Goal: Task Accomplishment & Management: Use online tool/utility

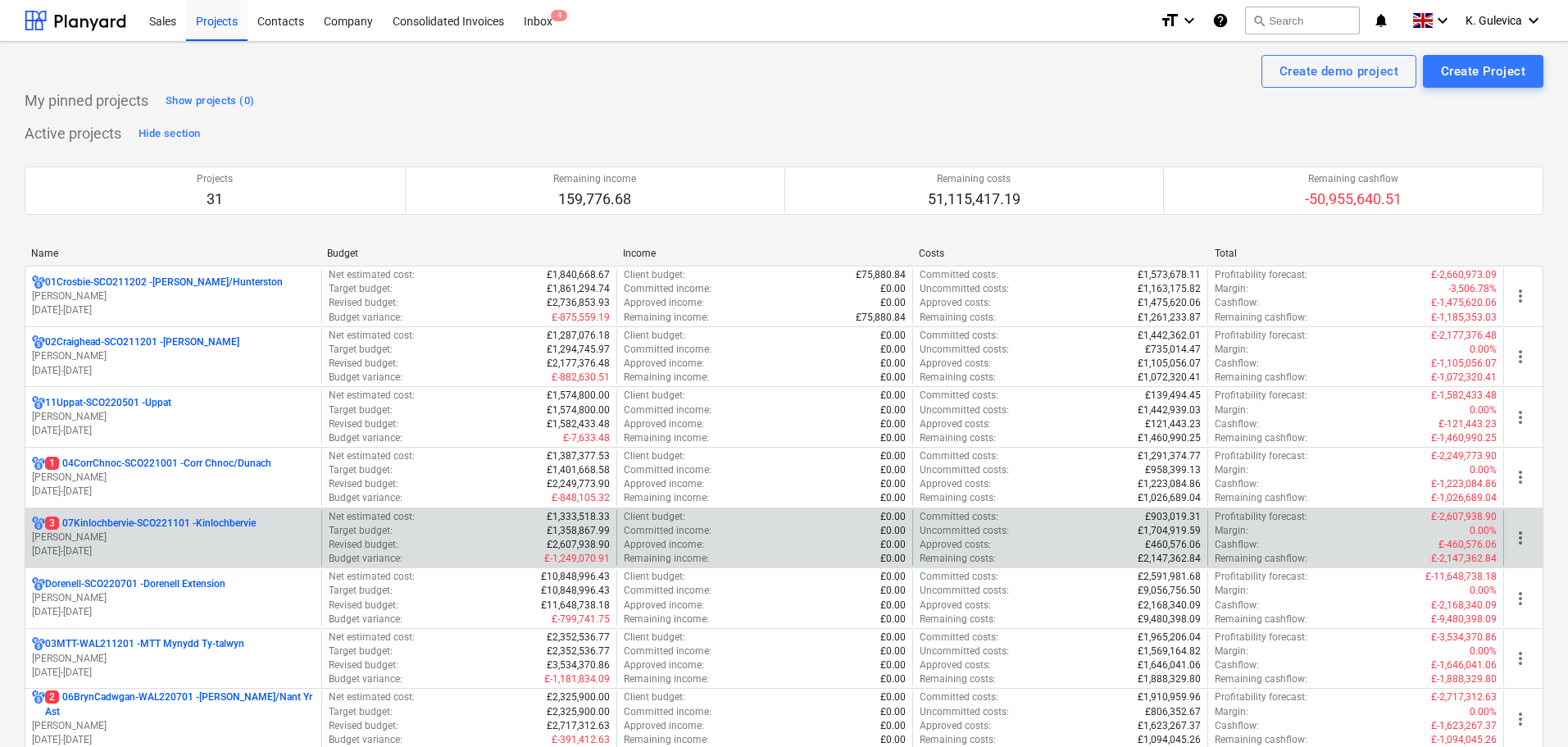
click at [239, 523] on p "3 07Kinlochbervie-SCO221101 - Kinlochbervie" at bounding box center [150, 523] width 211 height 14
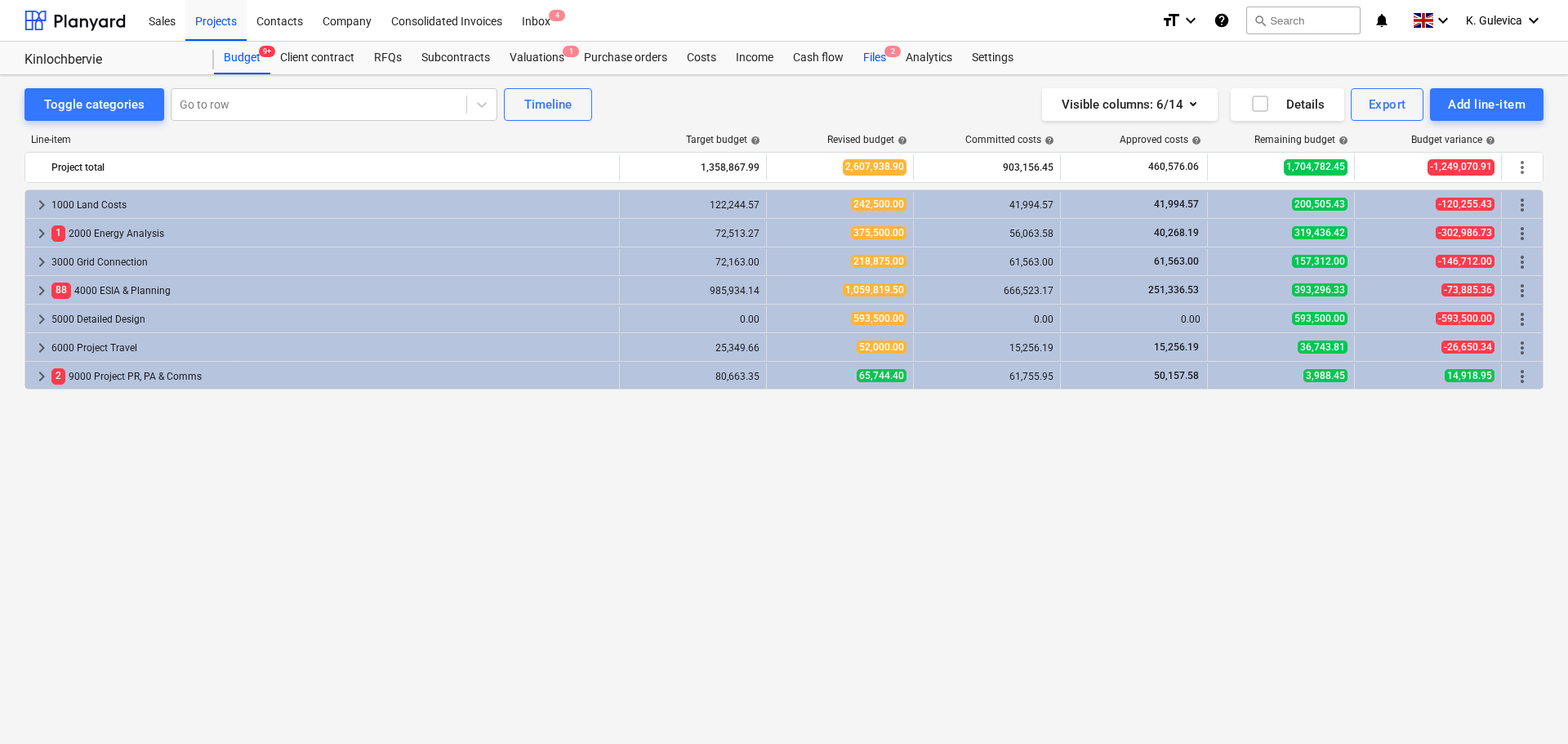
click at [874, 62] on div "Files 2" at bounding box center [874, 57] width 42 height 32
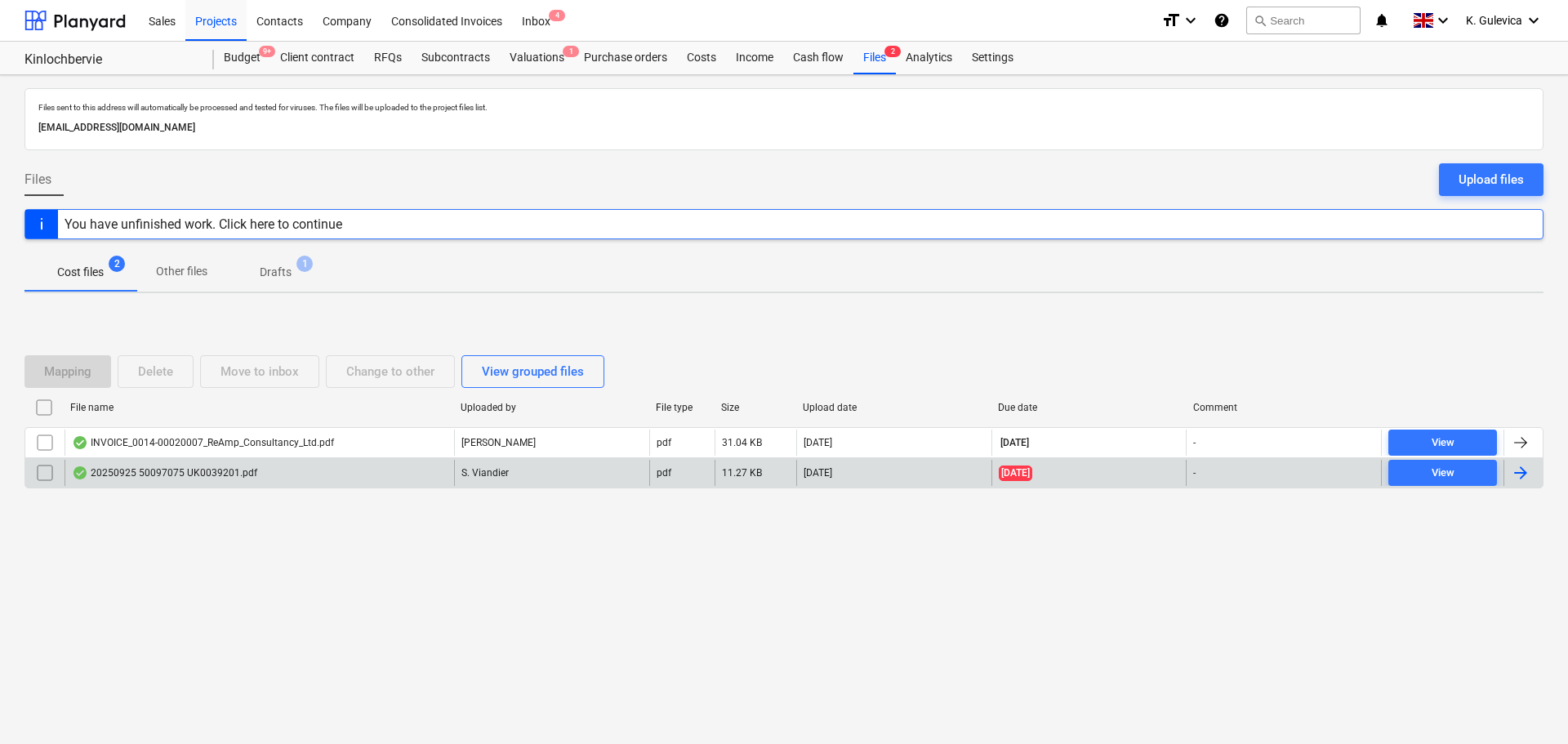
click at [203, 474] on div "20250925 50097075 UK0039201.pdf" at bounding box center [165, 473] width 185 height 13
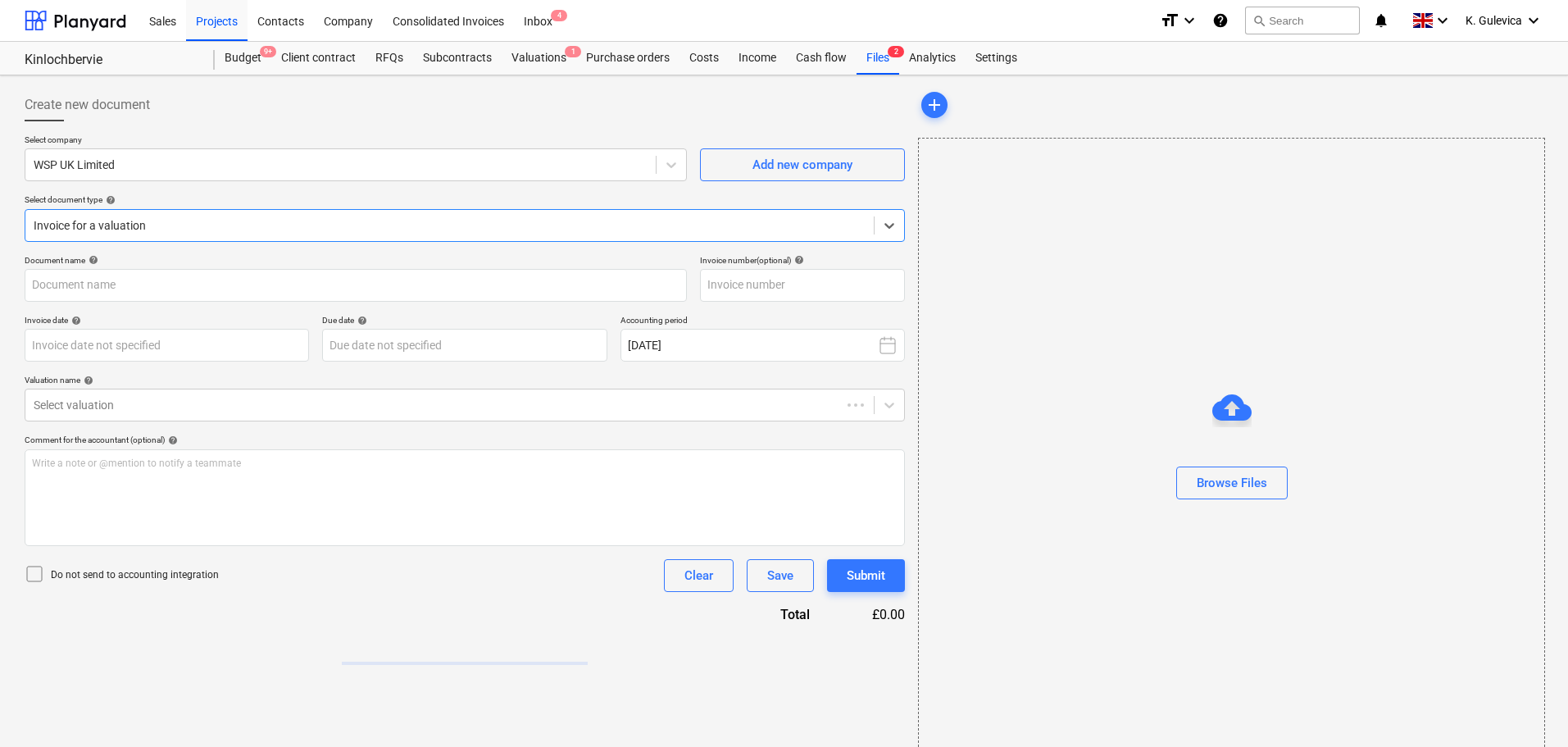
type input "50097075"
type input "[DATE]"
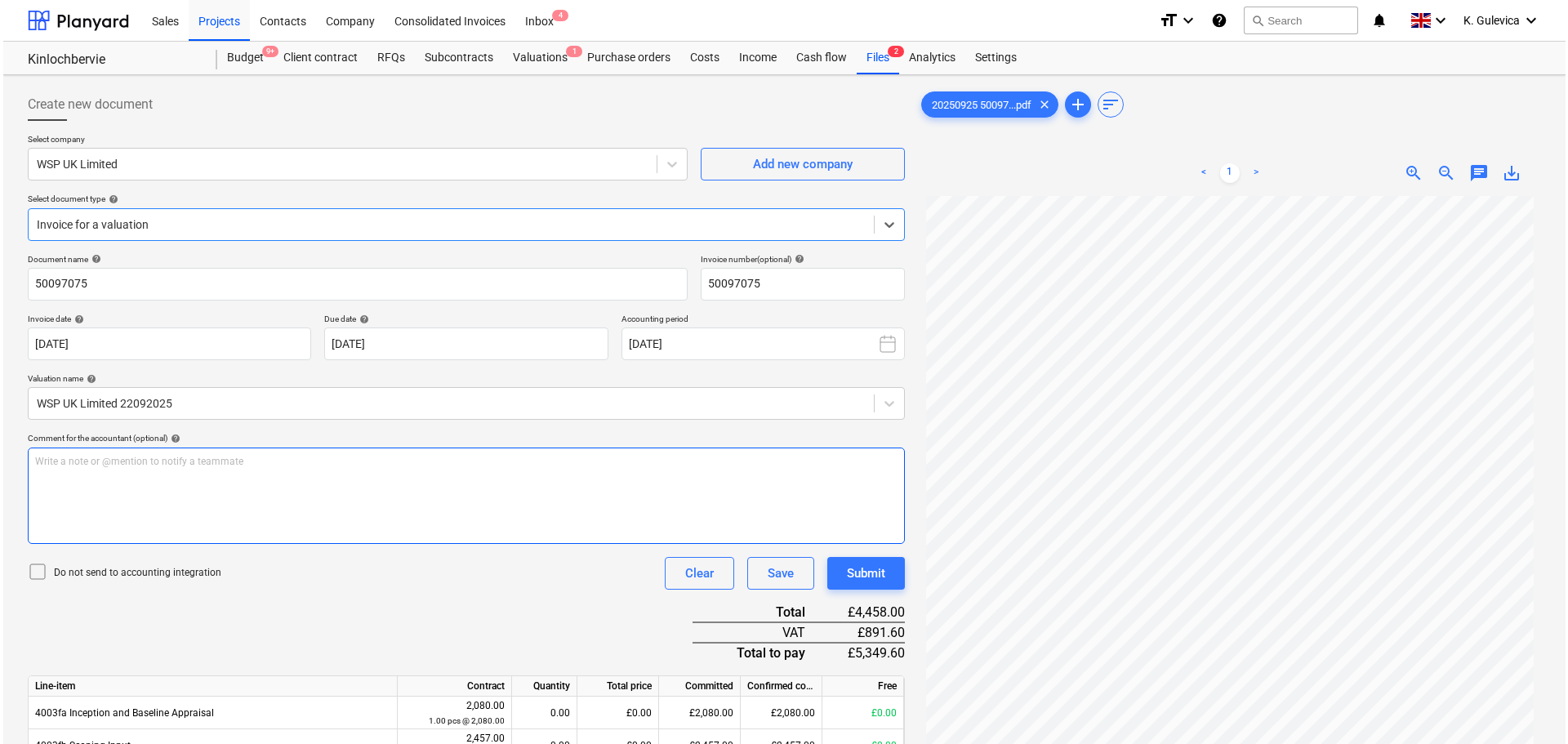
scroll to position [163, 0]
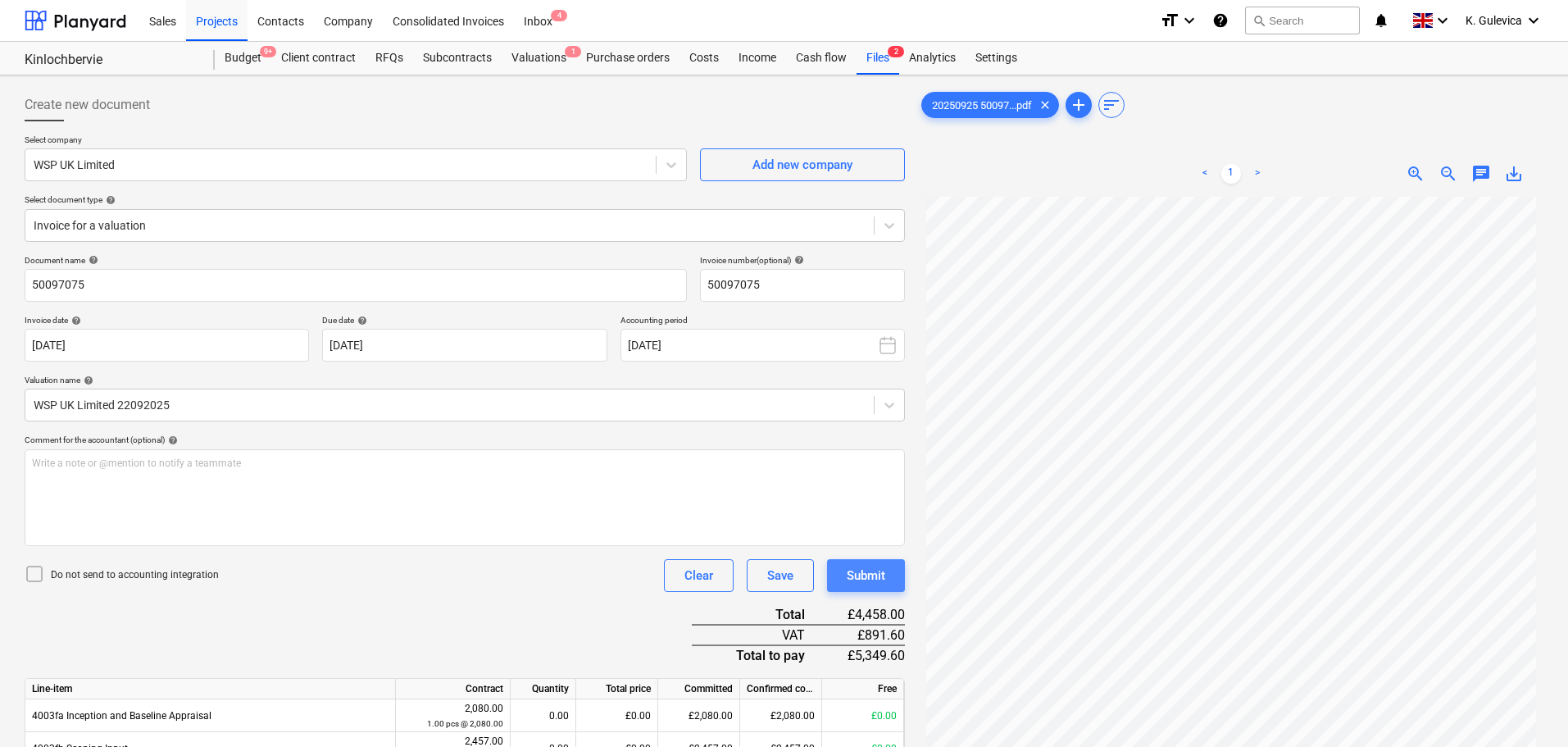
click at [850, 577] on div "Submit" at bounding box center [866, 576] width 38 height 22
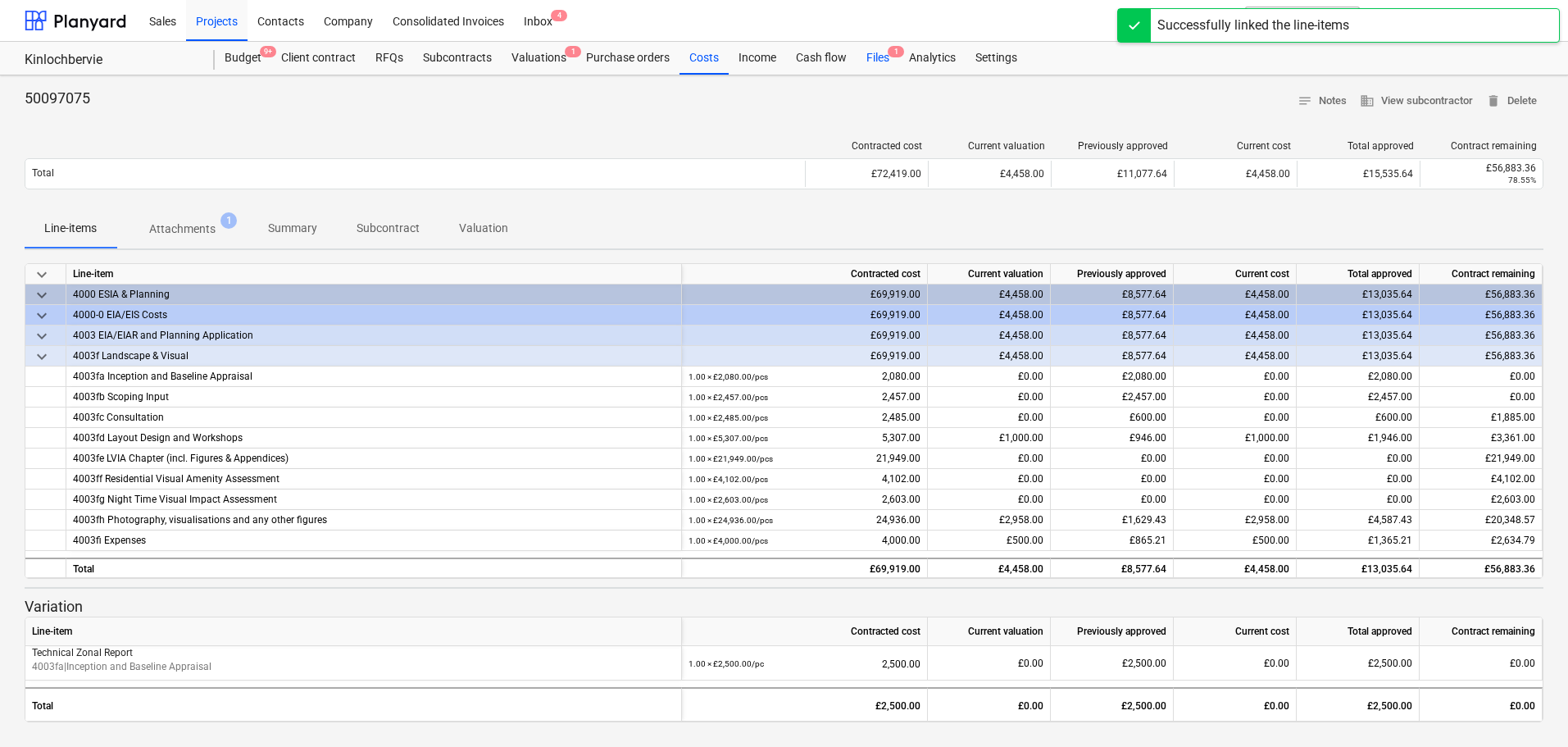
click at [878, 61] on div "Files 1" at bounding box center [877, 57] width 42 height 32
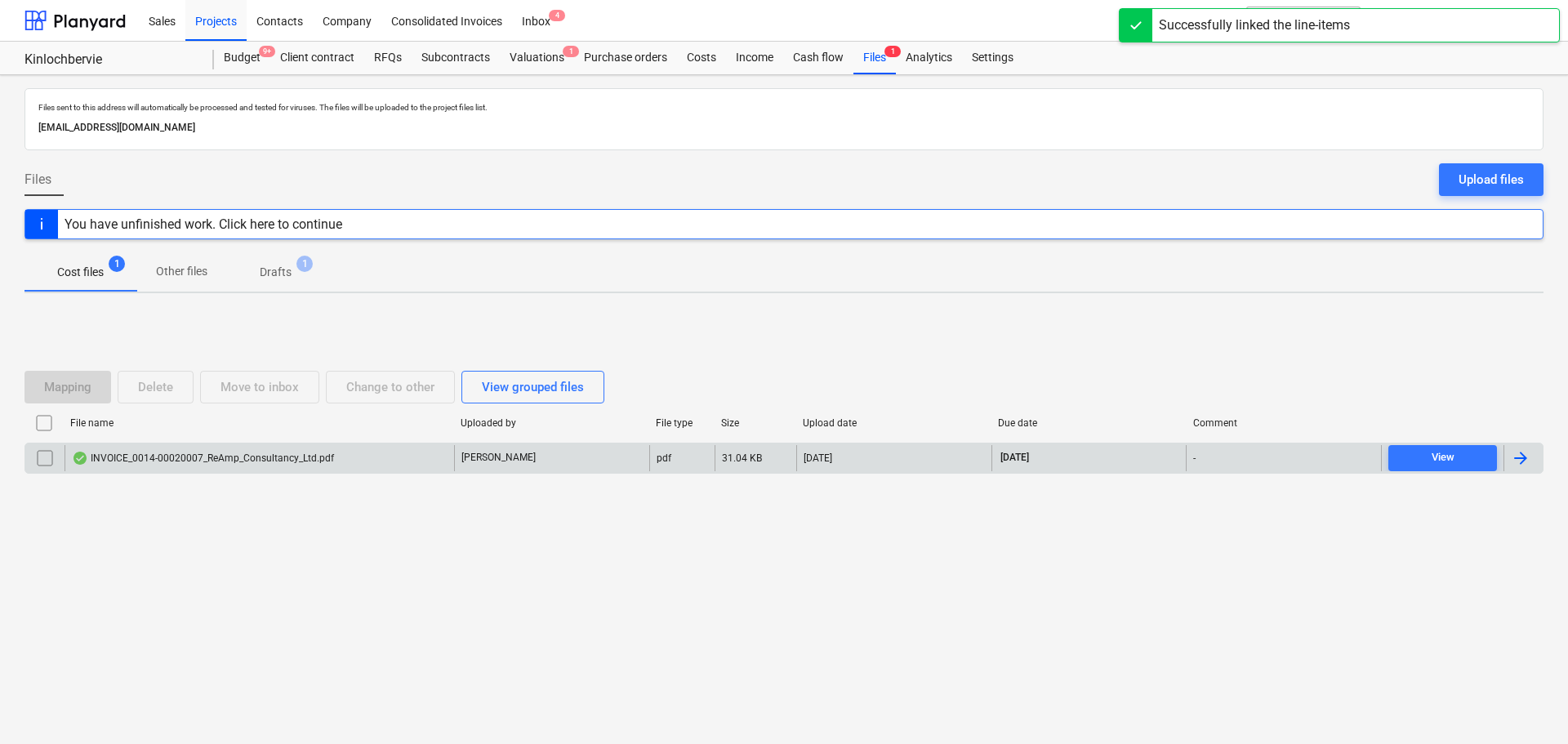
click at [258, 463] on div "INVOICE_0014-00020007_ReAmp_Consultancy_Ltd.pdf" at bounding box center [203, 458] width 262 height 13
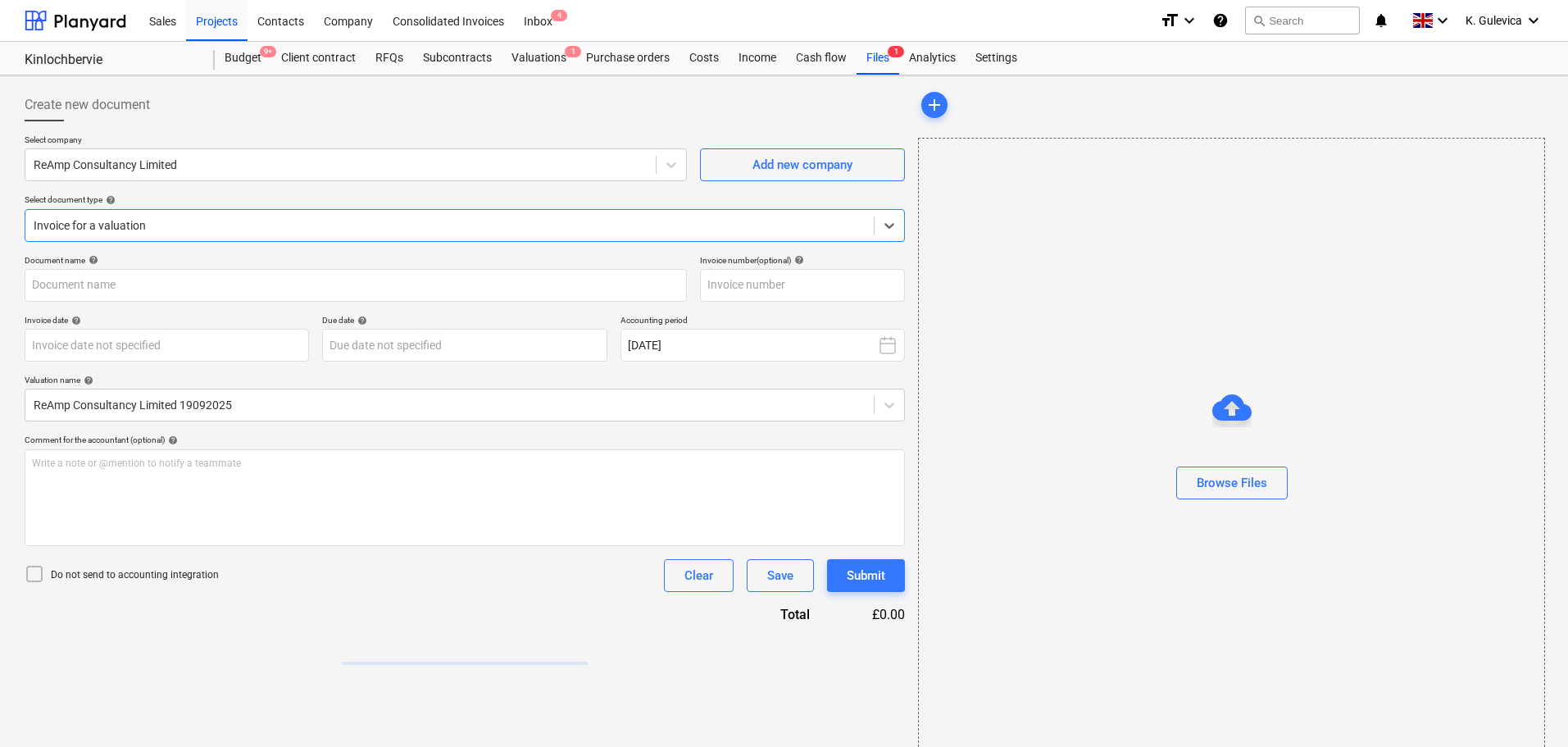
type input "0014-0002/0007"
type input "[DATE]"
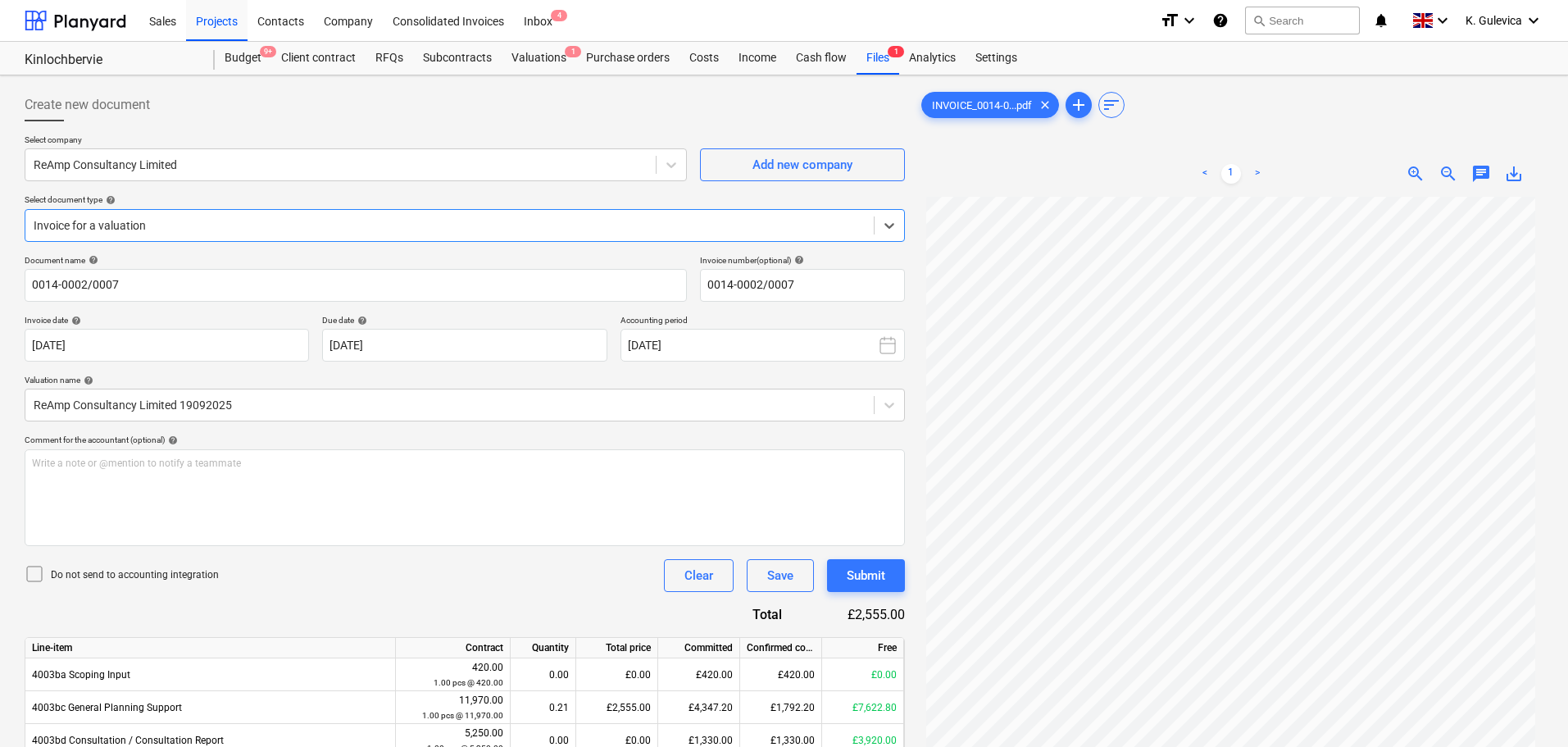
click at [1519, 171] on span "save_alt" at bounding box center [1514, 174] width 20 height 20
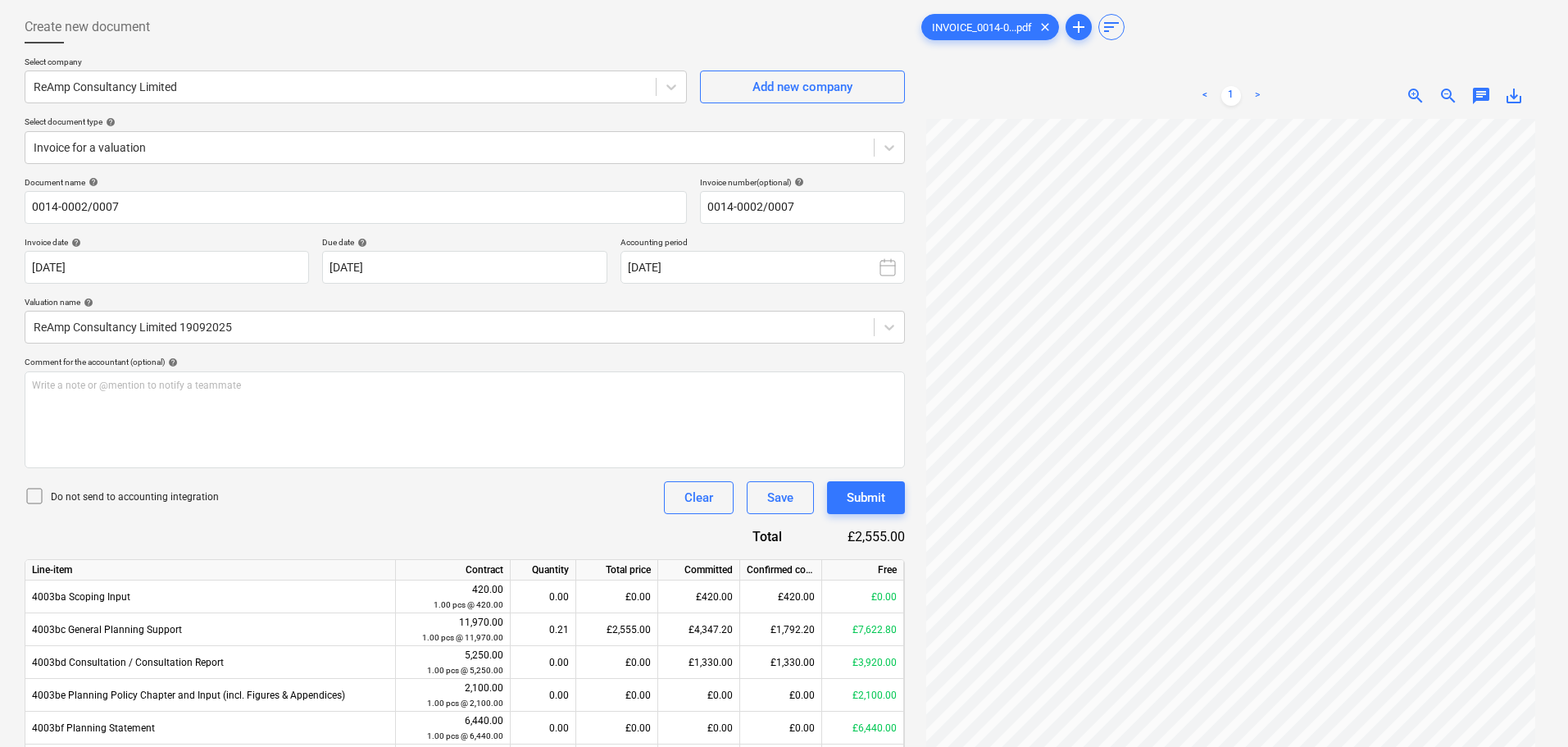
scroll to position [174, 0]
